Goal: Entertainment & Leisure: Consume media (video, audio)

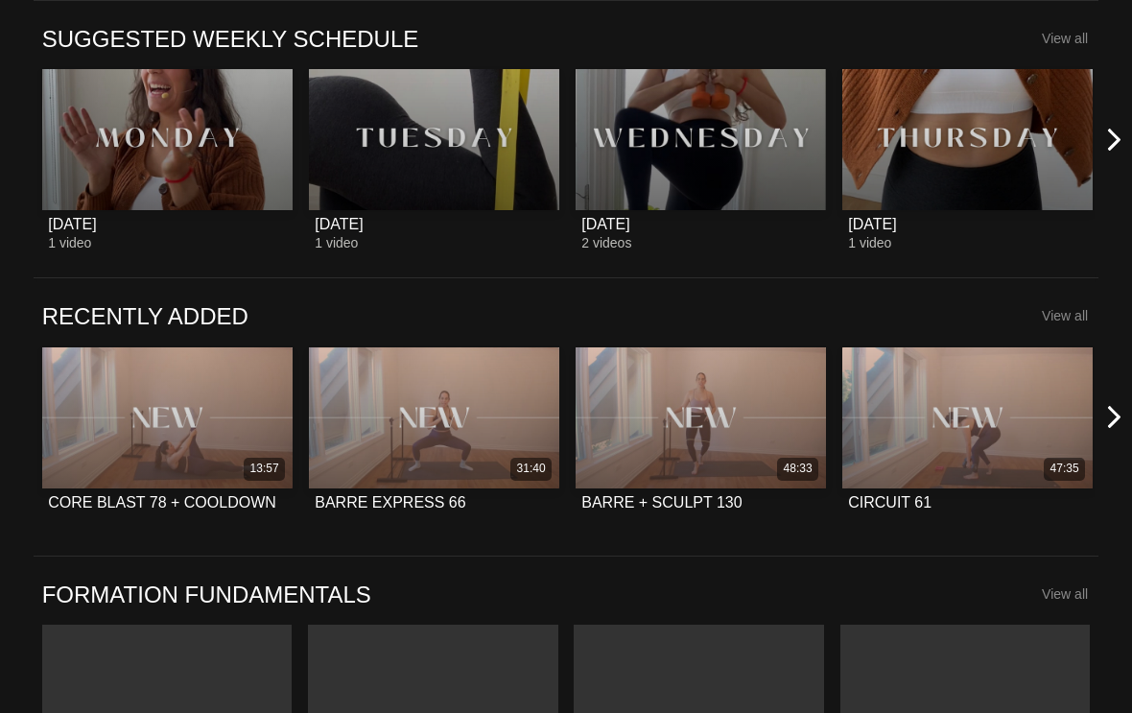
scroll to position [768, 0]
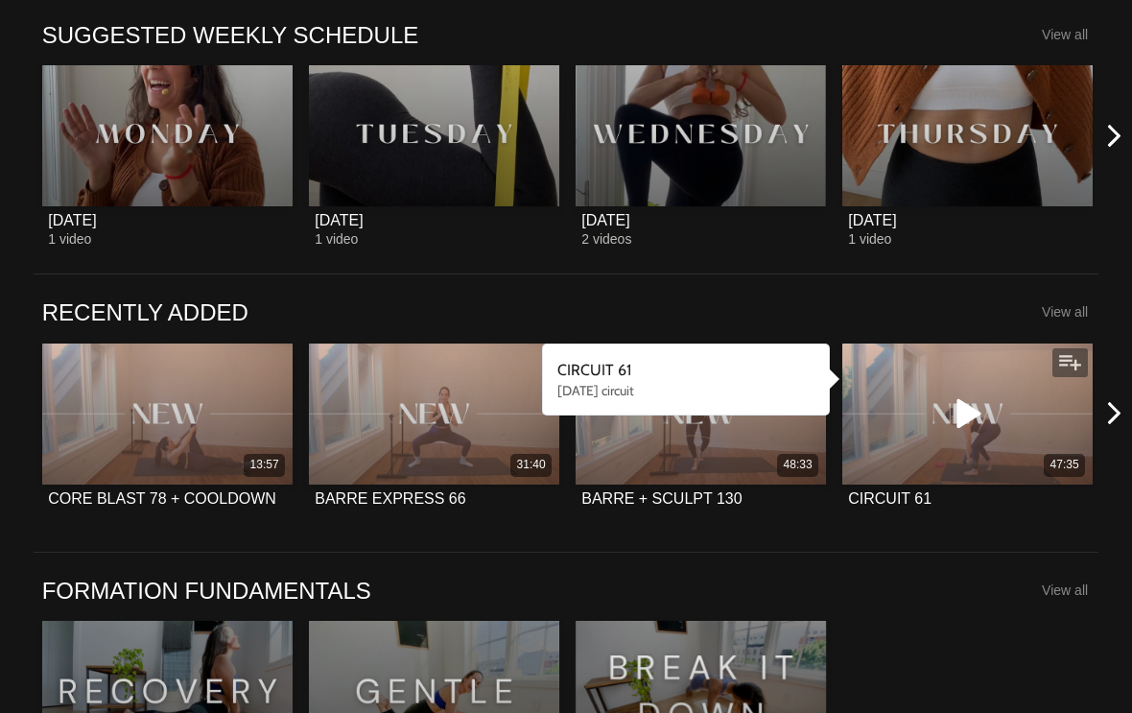
click at [997, 450] on div "47:35" at bounding box center [968, 414] width 250 height 141
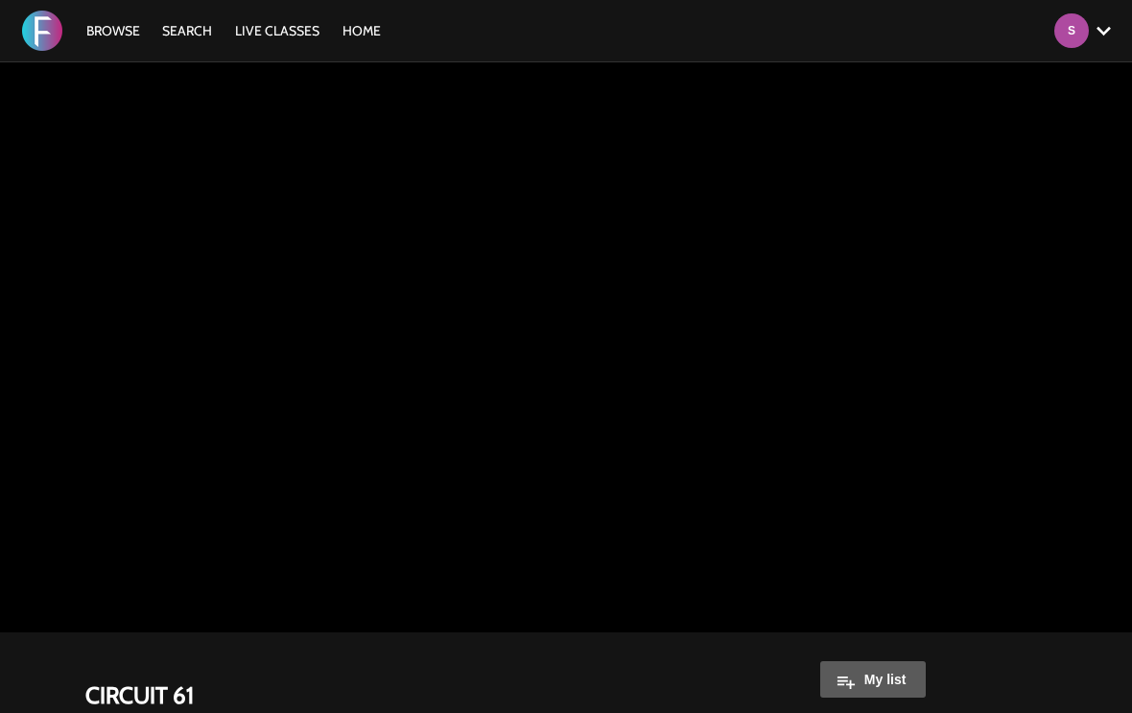
click at [119, 34] on link "Browse" at bounding box center [113, 30] width 73 height 17
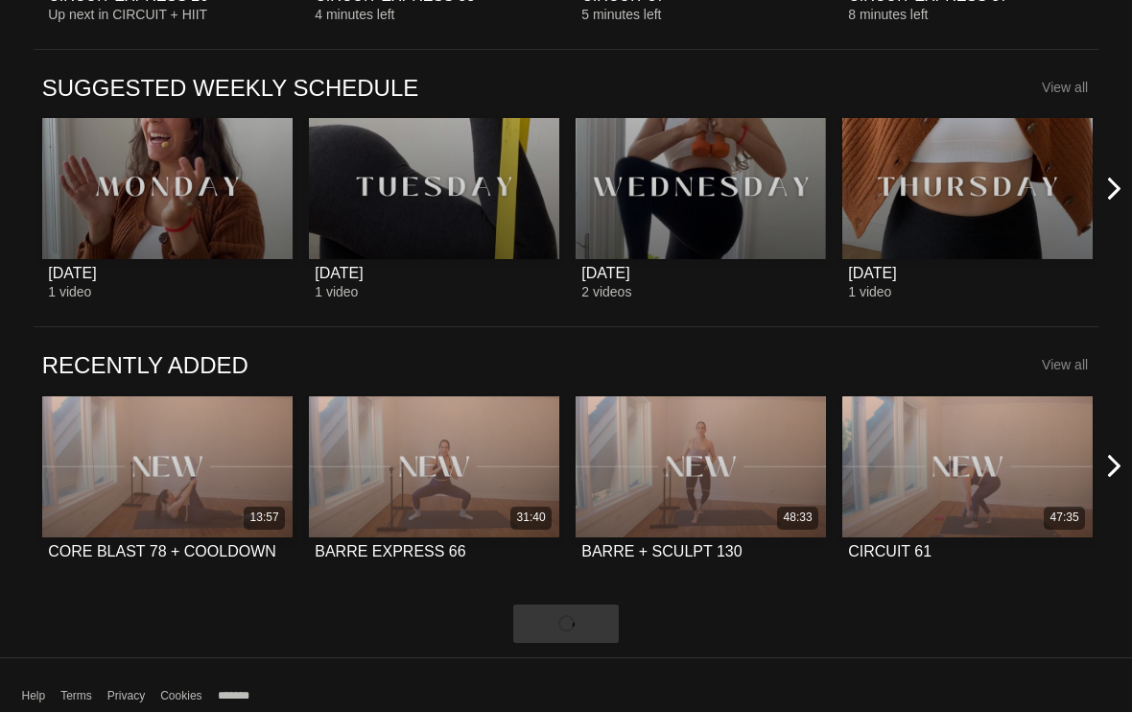
scroll to position [719, 0]
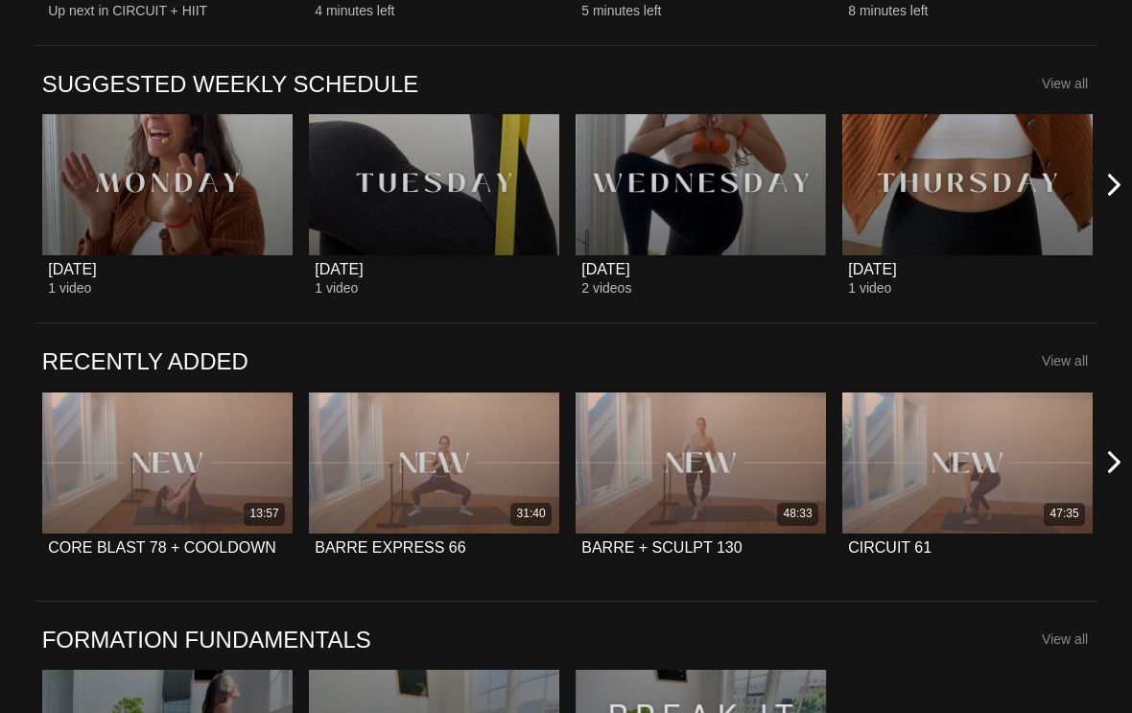
click at [1096, 466] on button at bounding box center [1125, 462] width 61 height 276
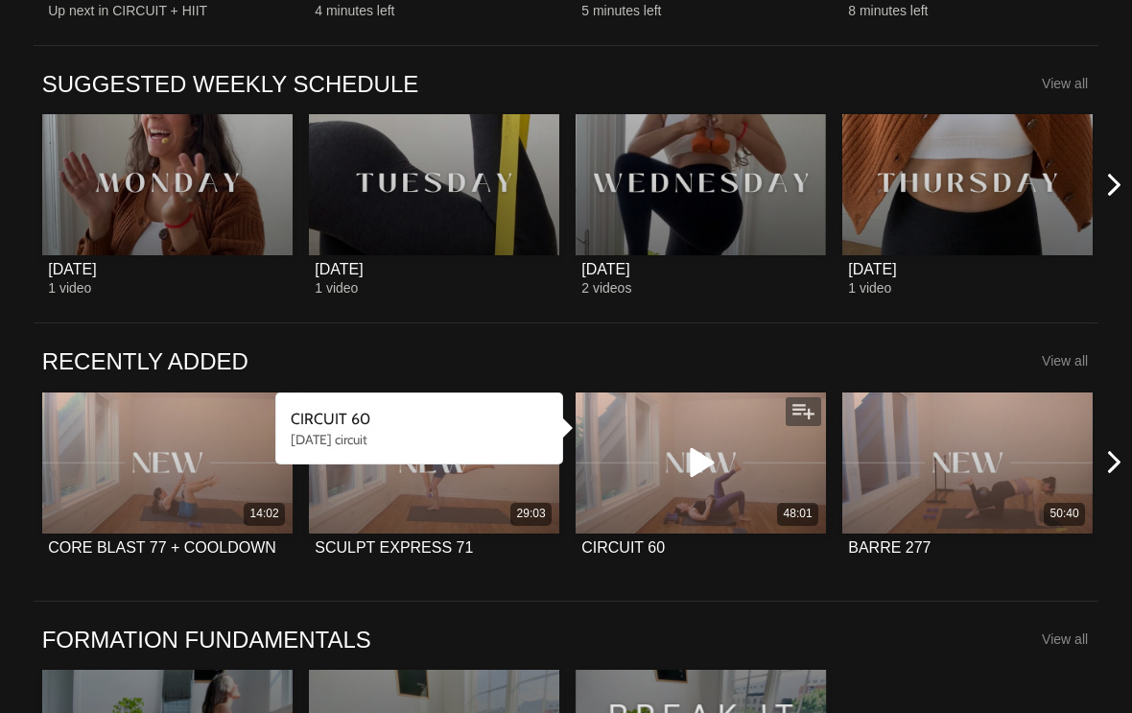
click at [704, 501] on div "48:01" at bounding box center [701, 462] width 250 height 141
